Goal: Information Seeking & Learning: Learn about a topic

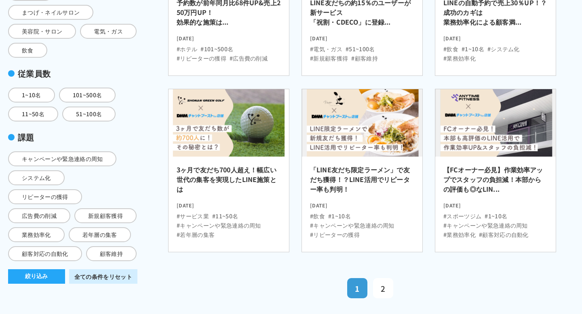
scroll to position [244, 0]
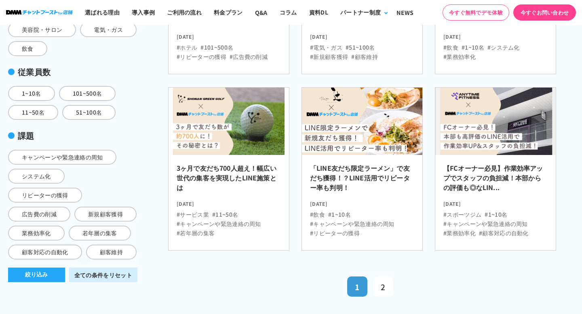
click at [340, 173] on h2 "「LINE友だち限定ラーメン」で友だち獲得！？LINE活用でリピーター率も判明！" at bounding box center [362, 180] width 104 height 34
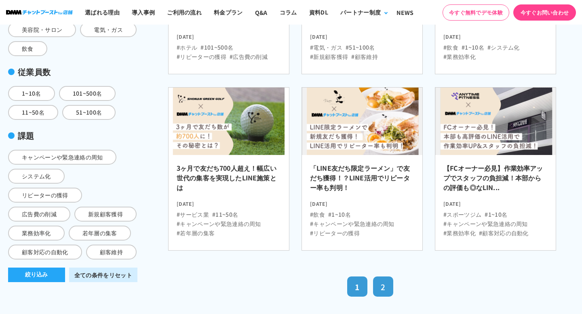
click at [385, 285] on span "2" at bounding box center [383, 287] width 4 height 11
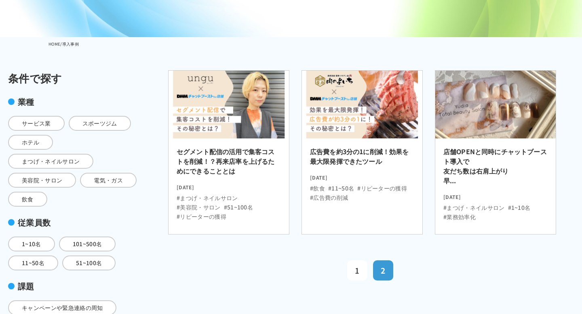
scroll to position [99, 0]
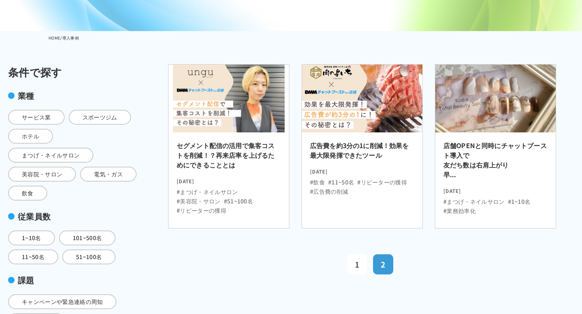
click at [355, 171] on time "2022.07.21" at bounding box center [362, 170] width 104 height 10
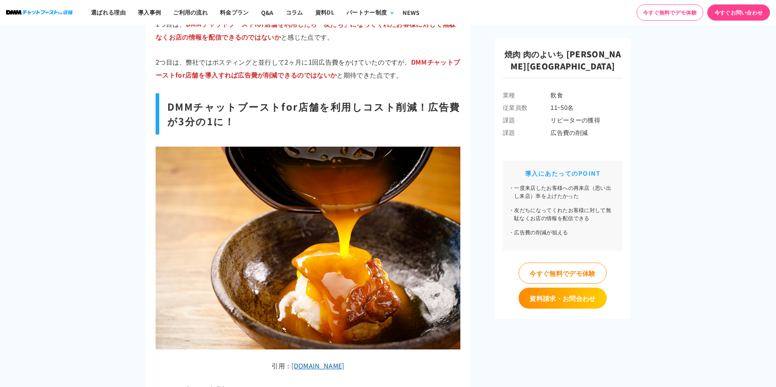
scroll to position [2273, 0]
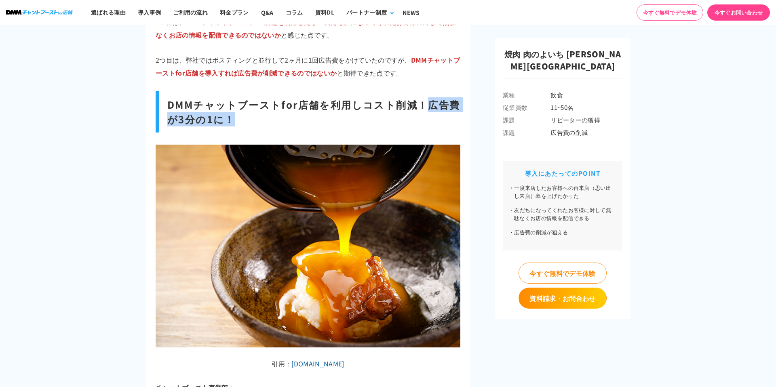
drag, startPoint x: 423, startPoint y: 62, endPoint x: 437, endPoint y: 76, distance: 19.7
click at [437, 91] on h2 "DMMチャットブーストfor店舗を利用しコスト削減！広告費が3分の1に！" at bounding box center [308, 111] width 305 height 41
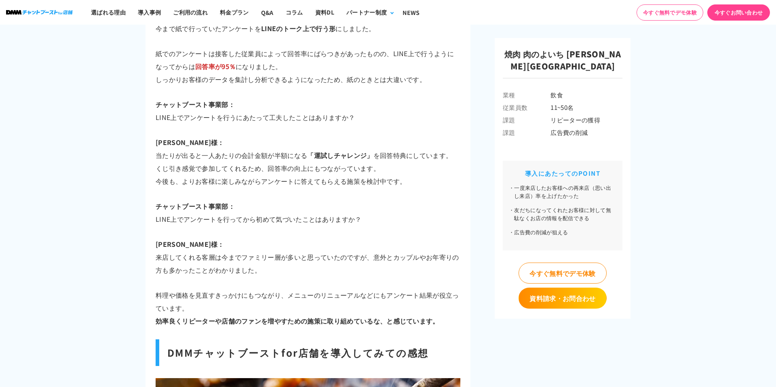
scroll to position [2915, 0]
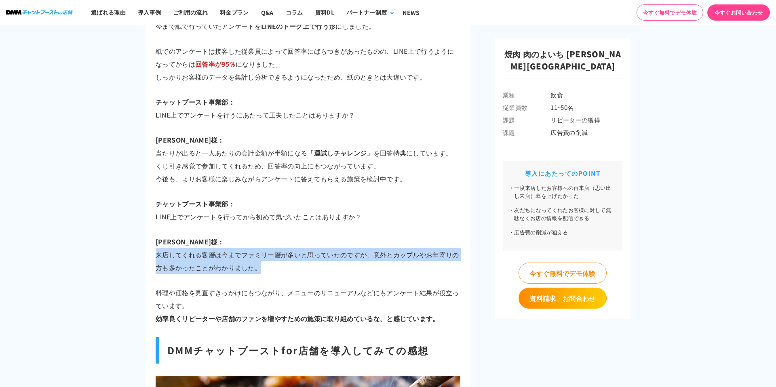
drag, startPoint x: 157, startPoint y: 213, endPoint x: 289, endPoint y: 223, distance: 133.0
click at [290, 235] on p "鈴木様： 来店してくれる客層は今までファミリー層が多いと思っていたのですが、意外とカップルやお年寄りの方も多かったことがわかりました。" at bounding box center [308, 254] width 305 height 39
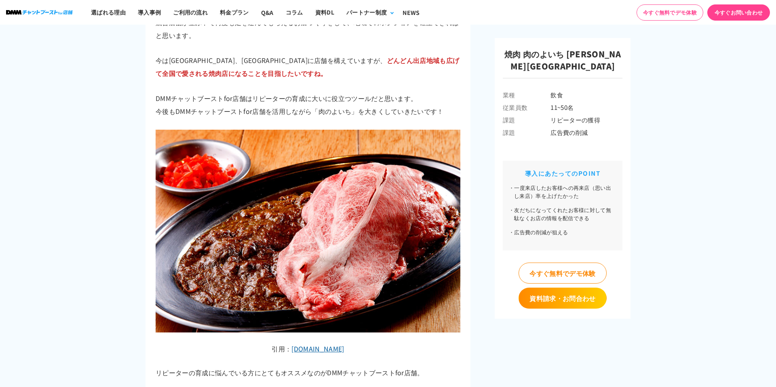
scroll to position [3992, 0]
